Goal: Information Seeking & Learning: Learn about a topic

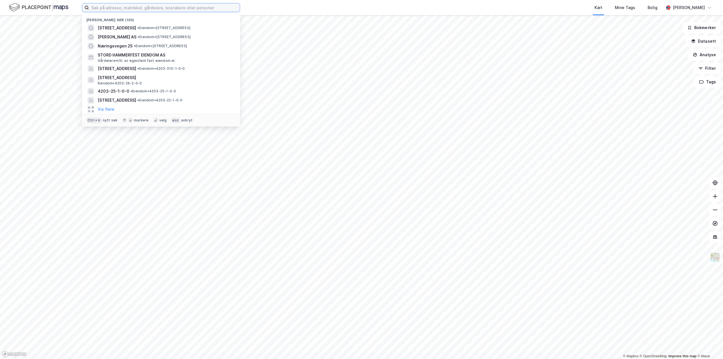
click at [226, 11] on input at bounding box center [164, 7] width 151 height 8
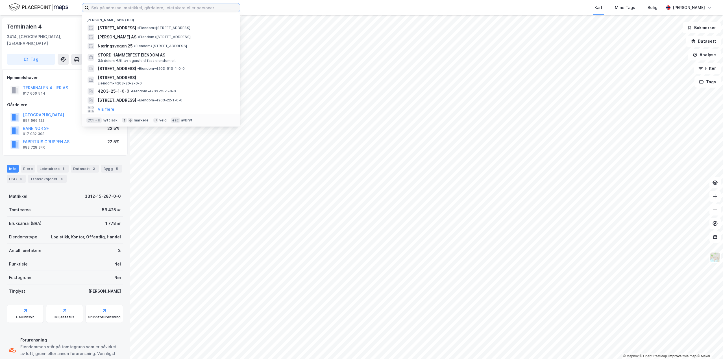
click at [163, 8] on input at bounding box center [164, 7] width 151 height 8
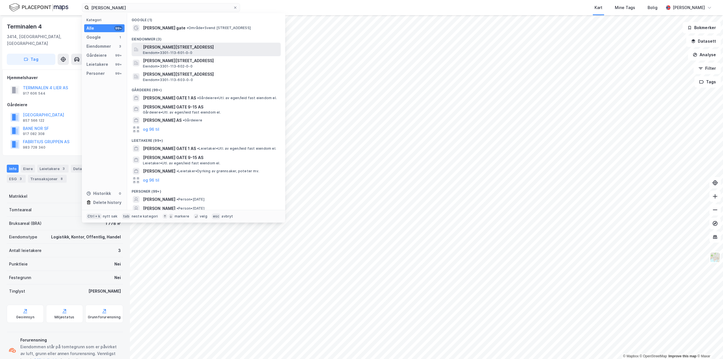
click at [230, 53] on div "[PERSON_NAME][STREET_ADDRESS] Eiendom • 3301-113-601-0-0" at bounding box center [211, 49] width 137 height 11
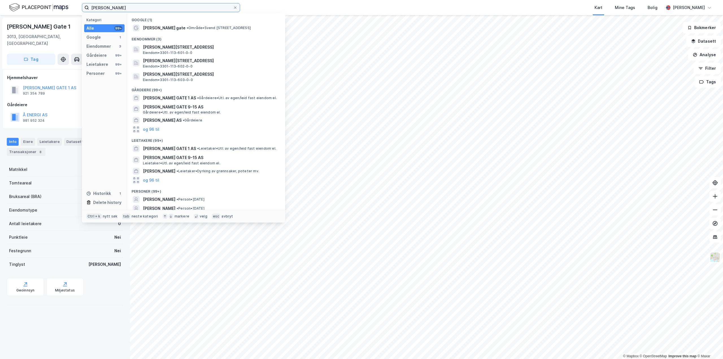
click at [123, 7] on input "[PERSON_NAME]" at bounding box center [161, 7] width 144 height 8
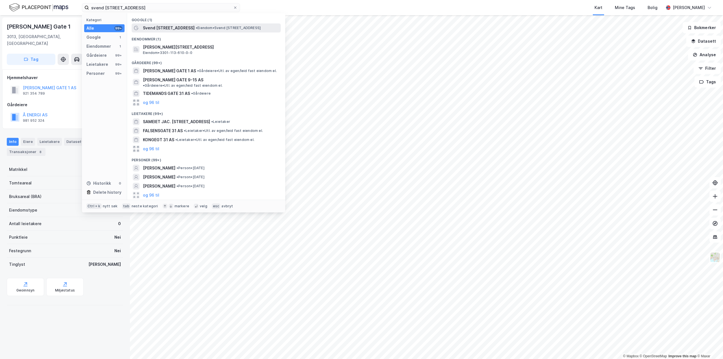
click at [201, 29] on span "• Eiendom • [PERSON_NAME][STREET_ADDRESS]" at bounding box center [228, 28] width 65 height 5
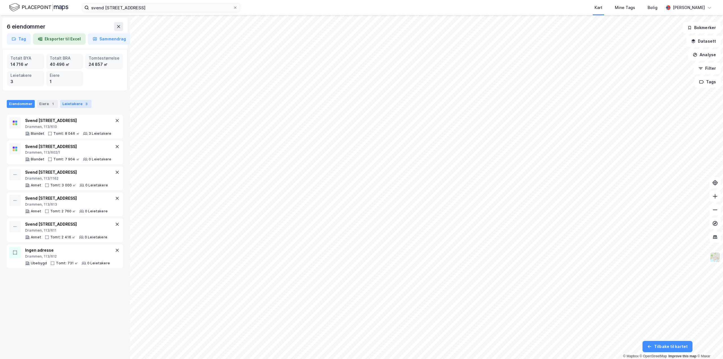
click at [75, 101] on div "Leietakere 3" at bounding box center [75, 104] width 31 height 8
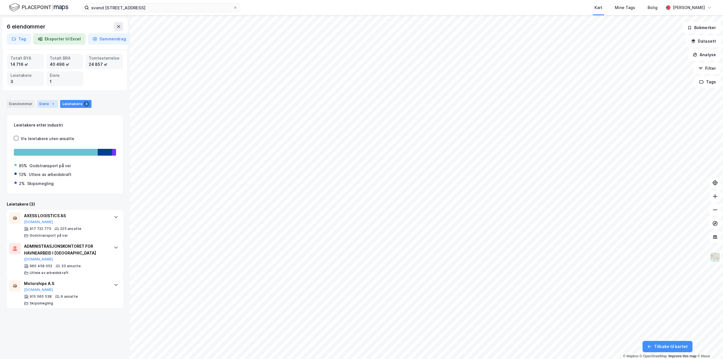
click at [47, 101] on div "Eiere 1" at bounding box center [47, 104] width 21 height 8
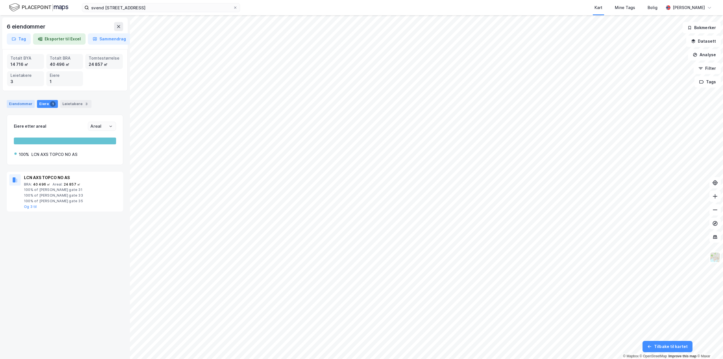
click at [16, 106] on div "Eiendommer" at bounding box center [21, 104] width 28 height 8
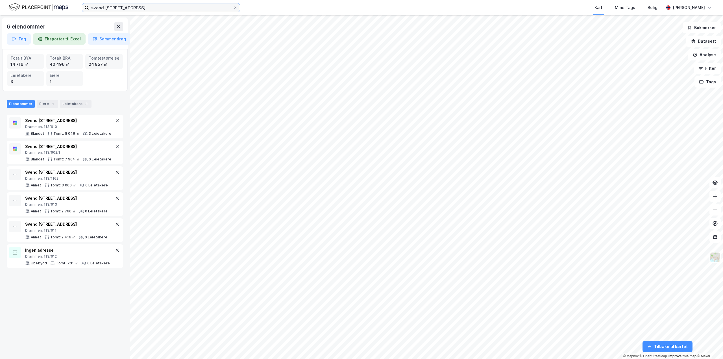
click at [149, 3] on input "svend [STREET_ADDRESS]" at bounding box center [161, 7] width 144 height 8
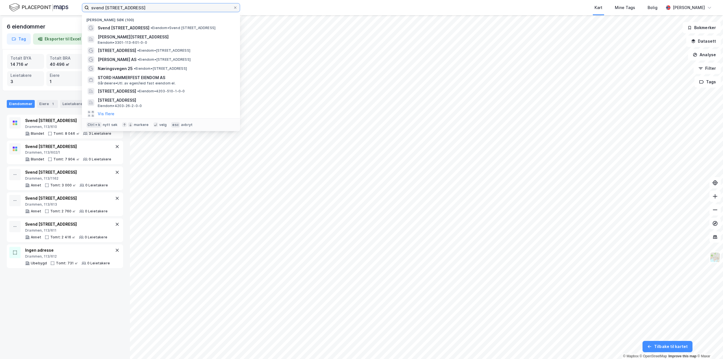
type input "svend [STREET_ADDRESS]"
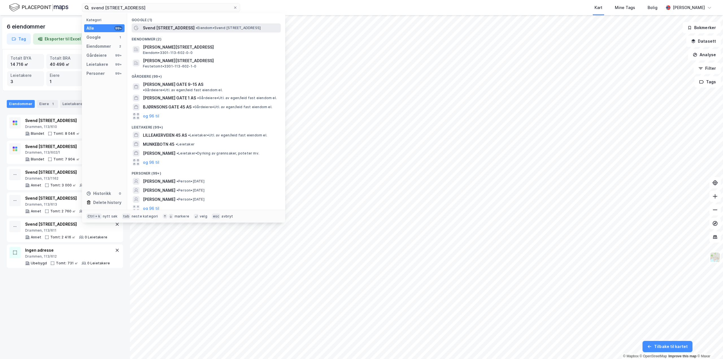
click at [181, 26] on span "Svend [STREET_ADDRESS]" at bounding box center [169, 28] width 52 height 7
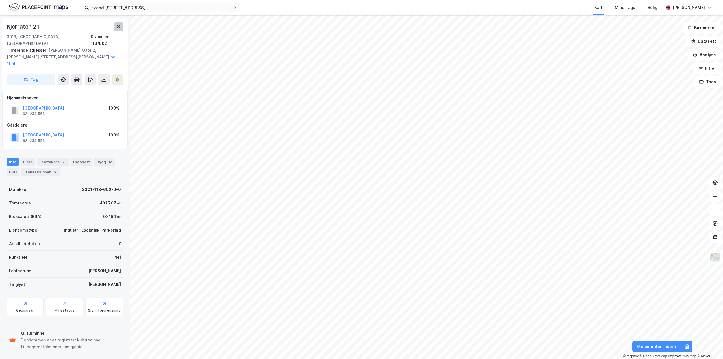
click at [116, 27] on icon at bounding box center [118, 26] width 5 height 5
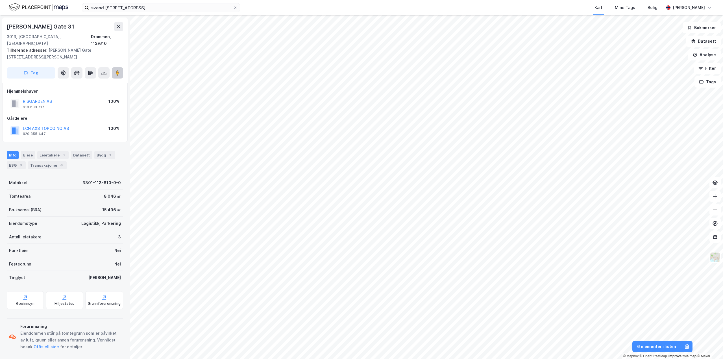
click at [120, 67] on button at bounding box center [117, 72] width 11 height 11
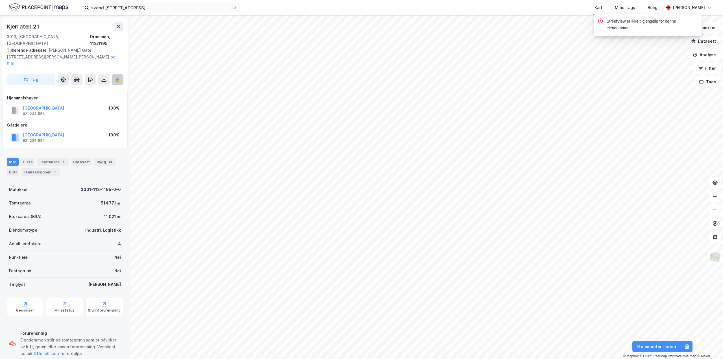
click at [115, 77] on icon at bounding box center [118, 80] width 6 height 6
click at [119, 77] on image at bounding box center [117, 80] width 3 height 6
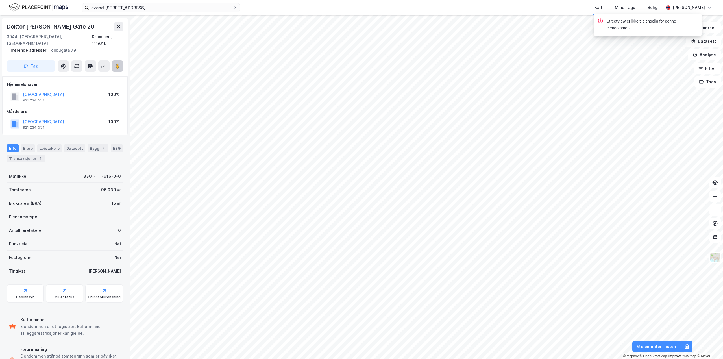
click at [116, 63] on image at bounding box center [117, 66] width 3 height 6
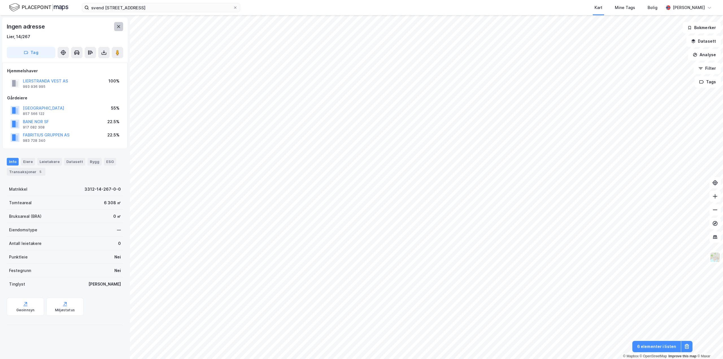
click at [120, 25] on icon at bounding box center [118, 26] width 3 height 3
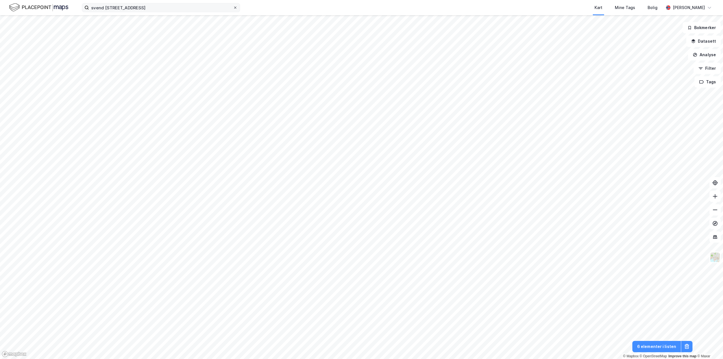
click at [235, 8] on icon at bounding box center [235, 7] width 3 height 3
click at [233, 8] on input "svend [STREET_ADDRESS]" at bounding box center [161, 7] width 144 height 8
click at [651, 348] on button "6 elementer i listen" at bounding box center [657, 346] width 49 height 11
